Goal: Task Accomplishment & Management: Use online tool/utility

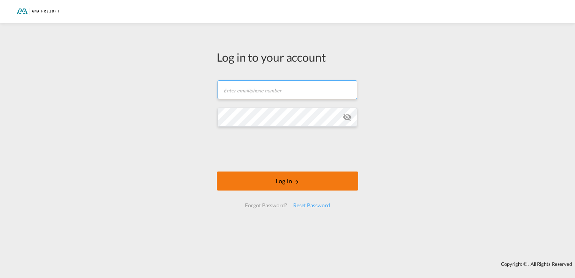
type input "[PERSON_NAME][EMAIL_ADDRESS][DOMAIN_NAME]"
click at [283, 178] on button "Log In" at bounding box center [288, 181] width 142 height 19
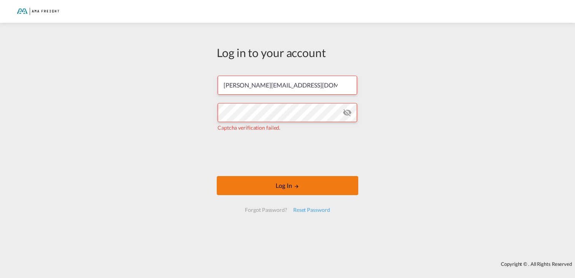
click at [292, 186] on button "Log In" at bounding box center [288, 185] width 142 height 19
